Goal: Information Seeking & Learning: Learn about a topic

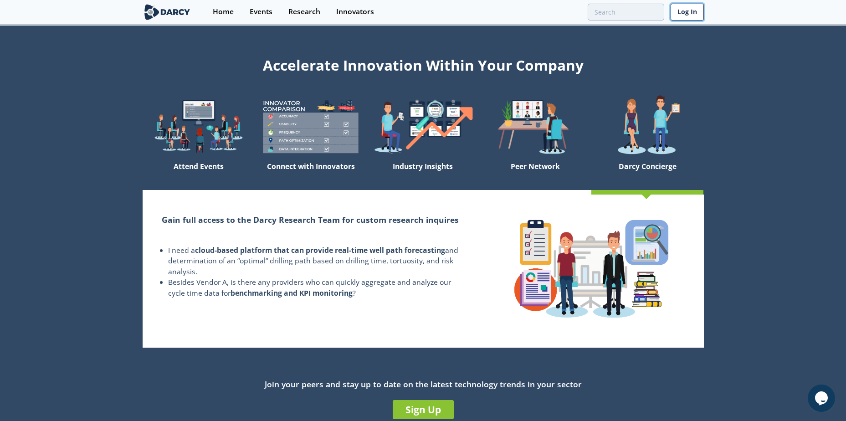
click at [677, 12] on link "Log In" at bounding box center [687, 12] width 33 height 17
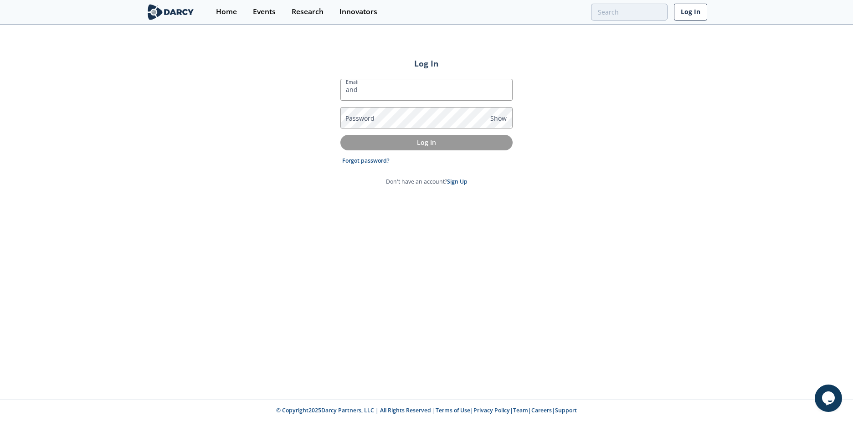
type input "[PERSON_NAME][EMAIL_ADDRESS][PERSON_NAME][DOMAIN_NAME]"
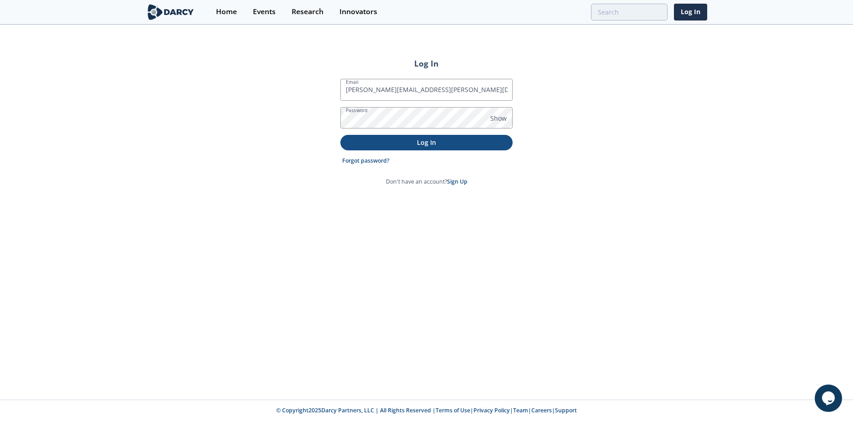
click at [473, 138] on p "Log In" at bounding box center [426, 143] width 159 height 10
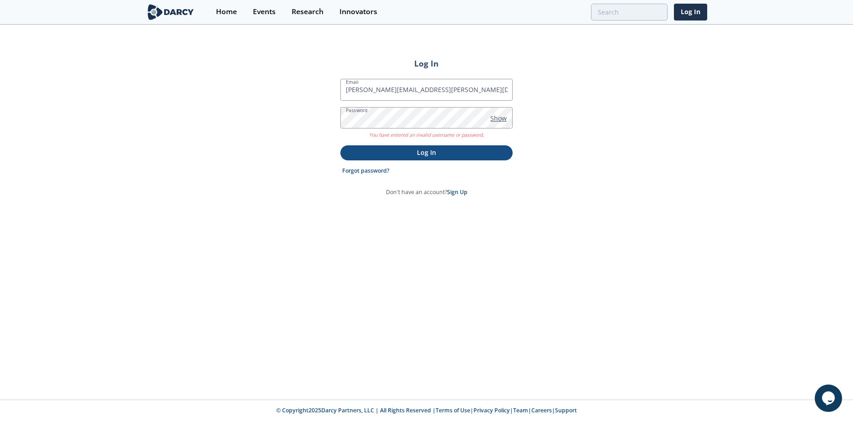
click at [500, 118] on span "Show" at bounding box center [498, 118] width 16 height 10
click at [340, 145] on button "Log In" at bounding box center [426, 152] width 172 height 15
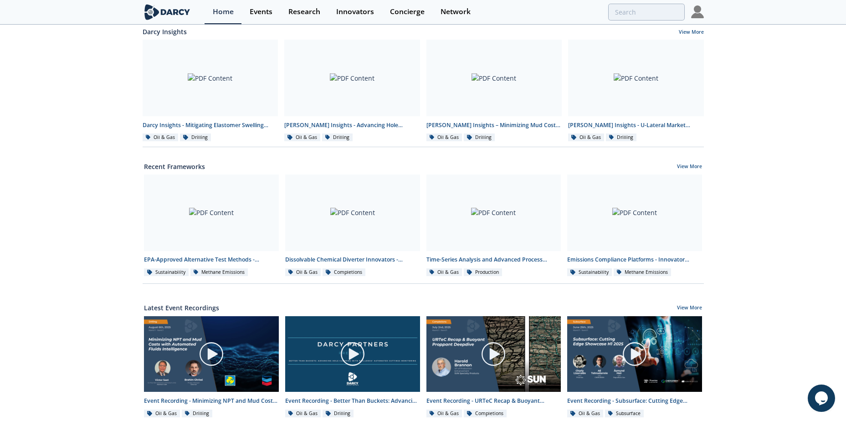
scroll to position [213, 0]
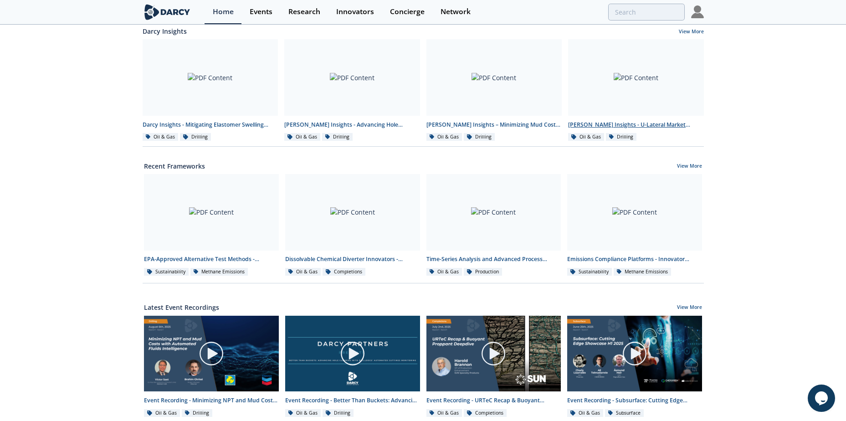
click at [641, 123] on div "[PERSON_NAME] Insights - U-Lateral Market Adoption by Operators ([DATE]–[DATE])" at bounding box center [636, 125] width 136 height 8
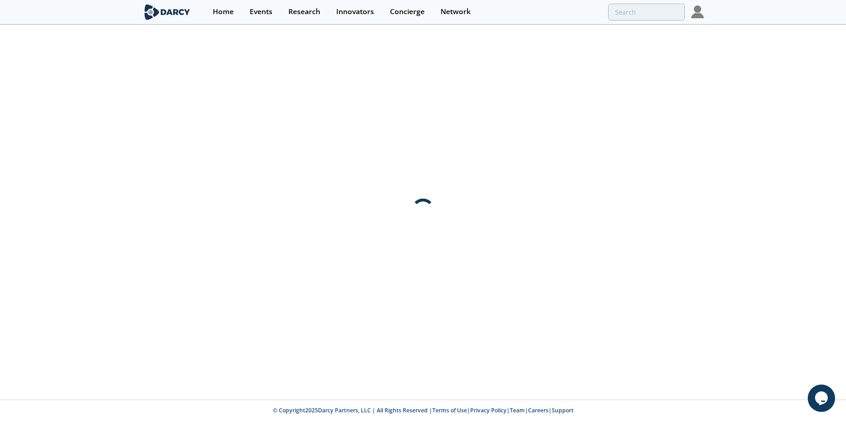
scroll to position [0, 0]
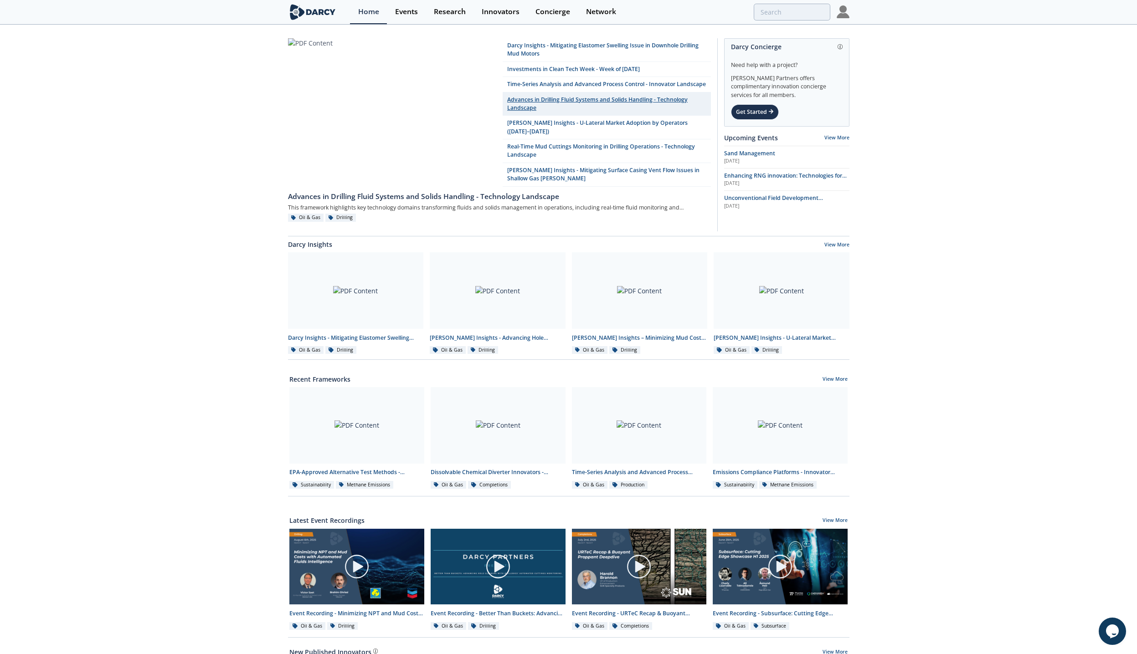
click at [620, 108] on link "Advances in Drilling Fluid Systems and Solids Handling - Technology Landscape" at bounding box center [606, 104] width 208 height 24
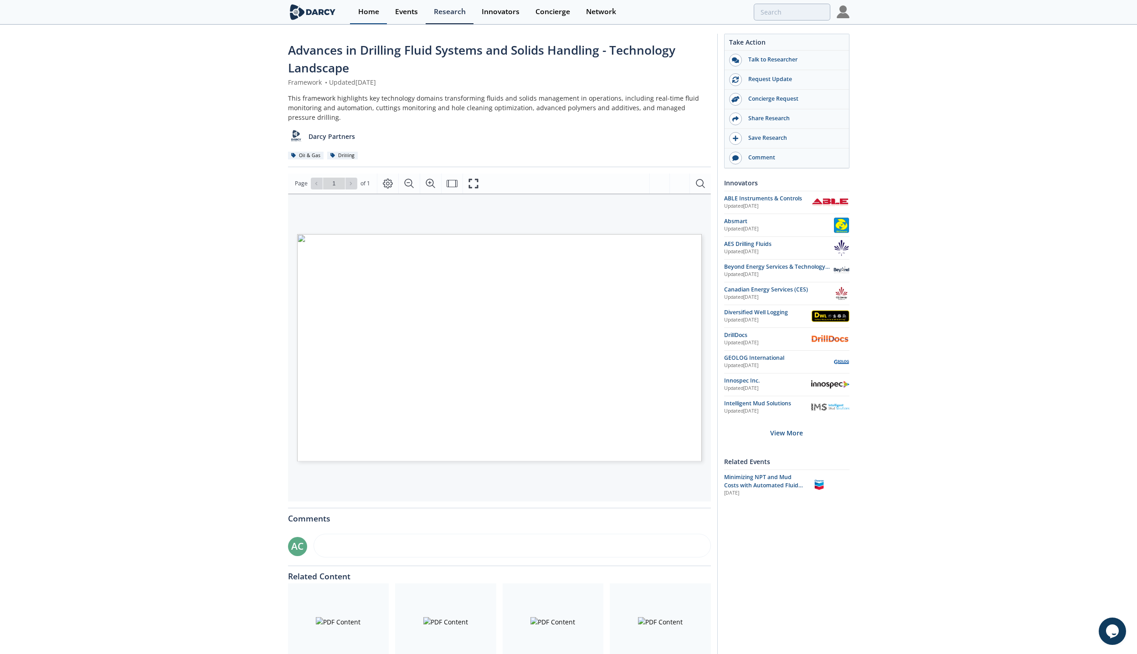
click at [374, 13] on div "Home" at bounding box center [368, 11] width 21 height 7
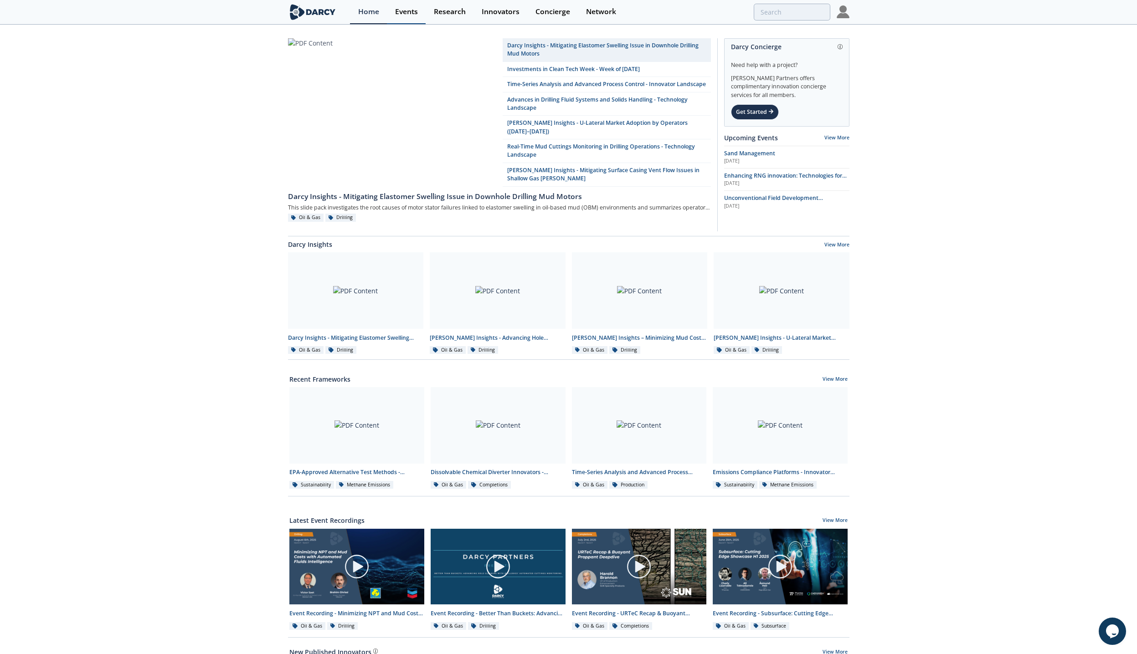
click at [405, 17] on link "Events" at bounding box center [406, 12] width 39 height 24
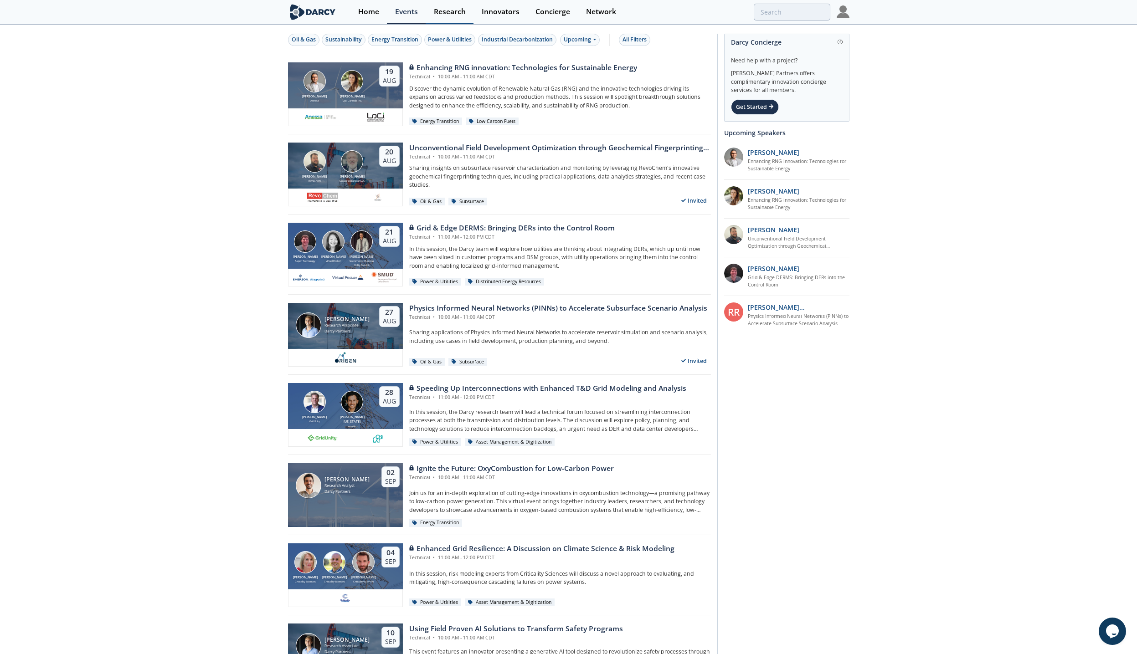
click at [458, 16] on link "Research" at bounding box center [449, 12] width 48 height 24
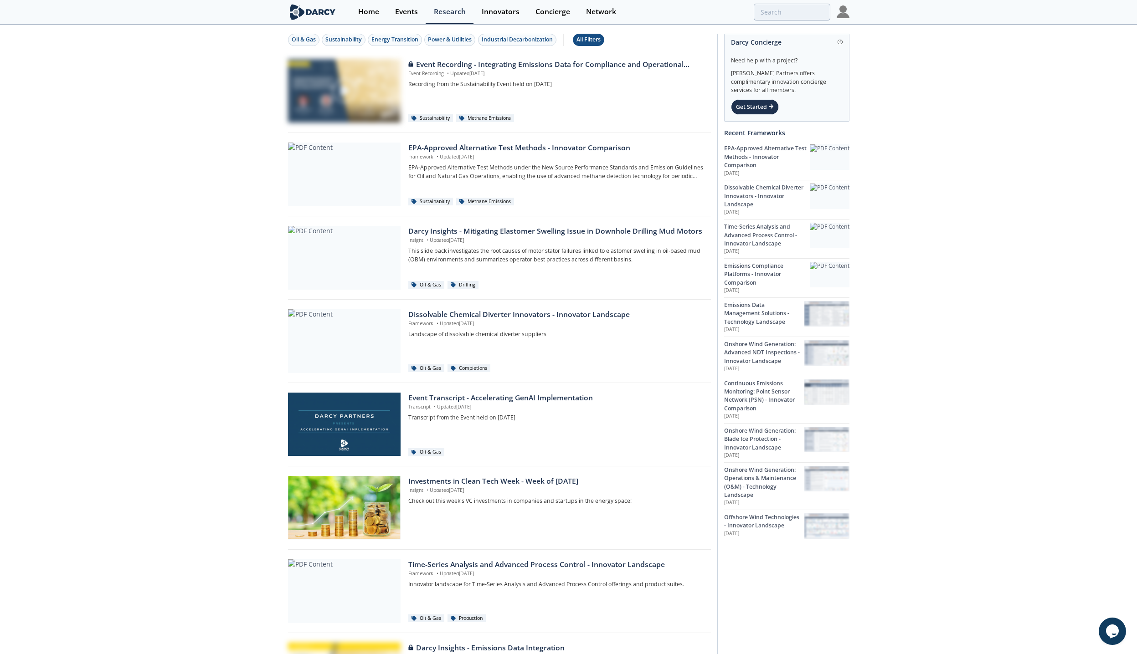
click at [596, 40] on div "All Filters" at bounding box center [588, 40] width 24 height 8
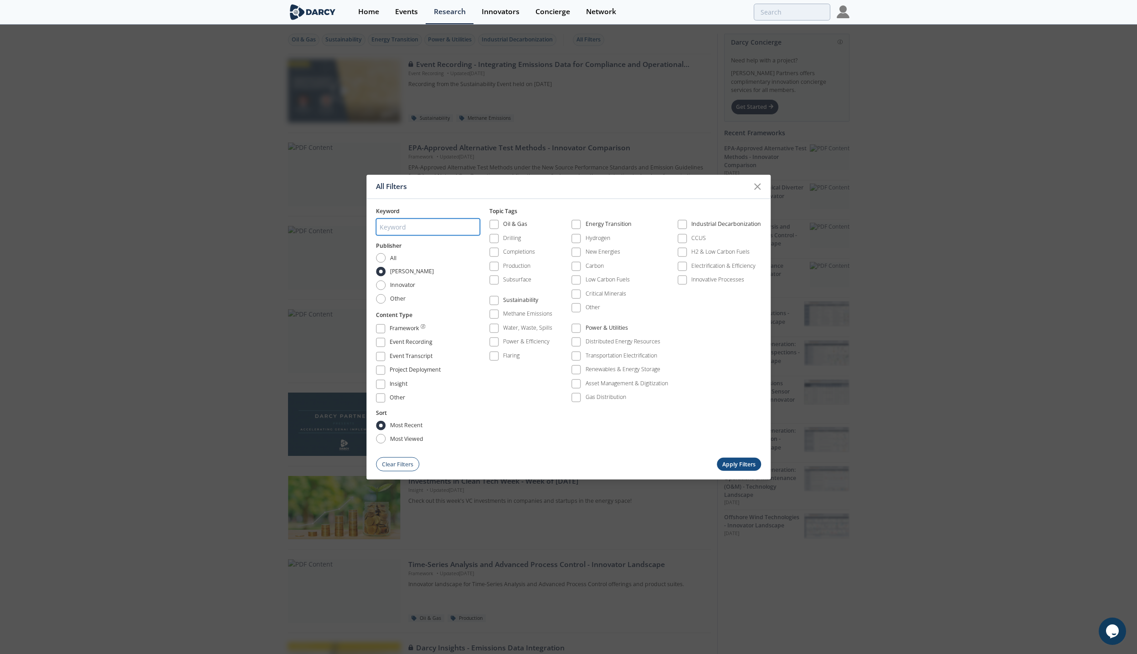
click at [393, 234] on input "search" at bounding box center [428, 227] width 104 height 17
click at [515, 223] on div "Oil & Gas" at bounding box center [515, 225] width 24 height 11
click at [414, 226] on input "search" at bounding box center [428, 227] width 104 height 17
